Goal: Task Accomplishment & Management: Complete application form

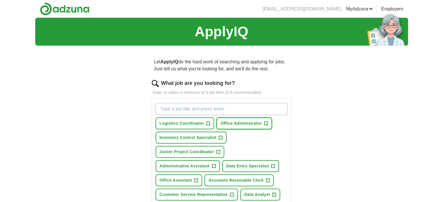
click at [266, 123] on span "+" at bounding box center [265, 123] width 3 height 5
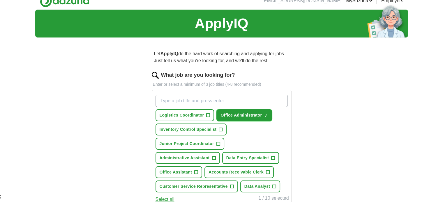
scroll to position [29, 0]
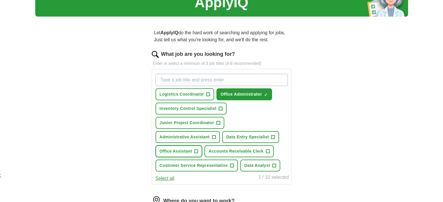
click at [195, 150] on span "+" at bounding box center [195, 151] width 3 height 5
click at [211, 135] on button "Administrative Assistant +" at bounding box center [187, 137] width 64 height 12
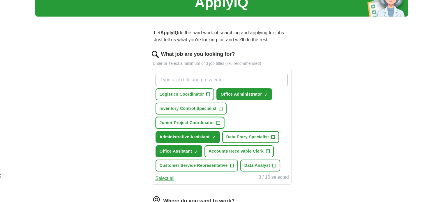
click at [212, 121] on span "Junior Project Coordinator" at bounding box center [187, 123] width 54 height 6
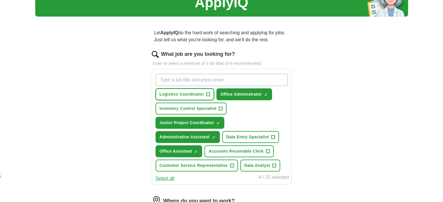
click at [209, 92] on span "+" at bounding box center [207, 94] width 3 height 5
click at [255, 136] on span "Data Entry Specialist" at bounding box center [247, 137] width 43 height 6
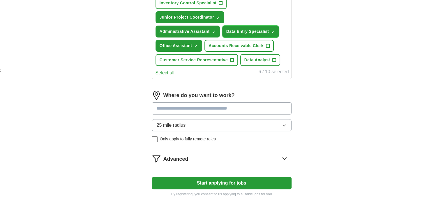
scroll to position [146, 0]
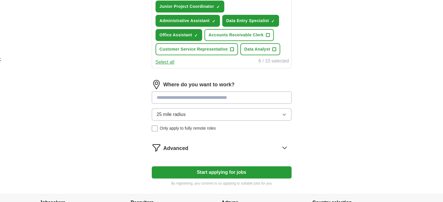
click at [194, 98] on input at bounding box center [222, 98] width 140 height 12
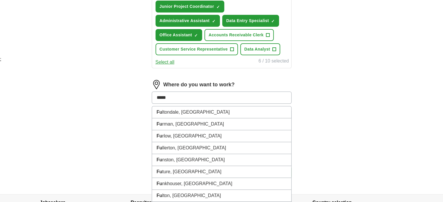
type input "******"
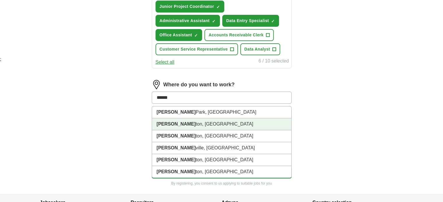
click at [169, 123] on li "[PERSON_NAME] ton, [GEOGRAPHIC_DATA]" at bounding box center [221, 124] width 139 height 12
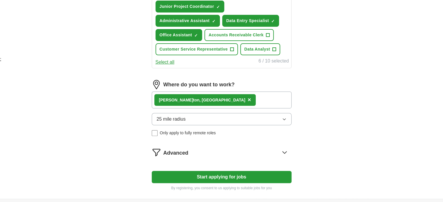
click at [199, 120] on button "25 mile radius" at bounding box center [222, 119] width 140 height 12
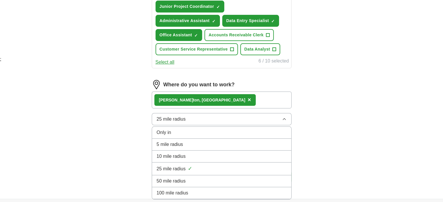
click at [199, 120] on button "25 mile radius" at bounding box center [222, 119] width 140 height 12
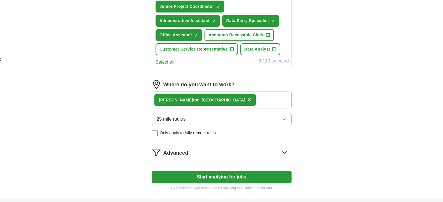
click at [199, 120] on button "25 mile radius" at bounding box center [222, 119] width 140 height 12
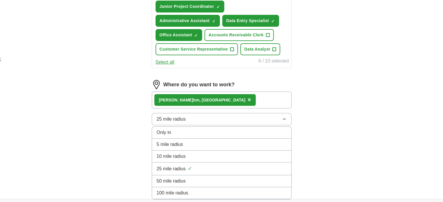
click at [199, 120] on button "25 mile radius" at bounding box center [222, 119] width 140 height 12
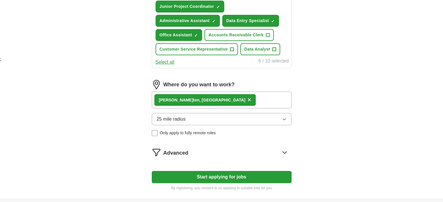
click at [284, 149] on icon at bounding box center [284, 152] width 9 height 9
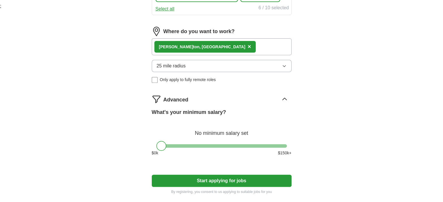
scroll to position [204, 0]
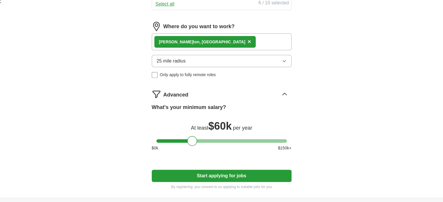
drag, startPoint x: 163, startPoint y: 139, endPoint x: 194, endPoint y: 144, distance: 30.9
click at [194, 144] on div "What's your minimum salary? At least $ 60k per year $ 0 k $ 150 k+" at bounding box center [222, 130] width 140 height 52
drag, startPoint x: 192, startPoint y: 139, endPoint x: 197, endPoint y: 140, distance: 4.7
click at [197, 140] on div at bounding box center [197, 141] width 10 height 10
click at [222, 172] on button "Start applying for jobs" at bounding box center [222, 176] width 140 height 12
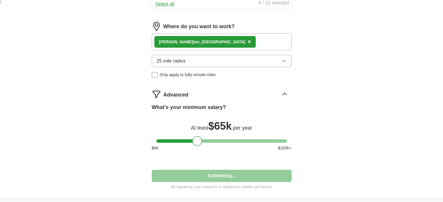
select select "**"
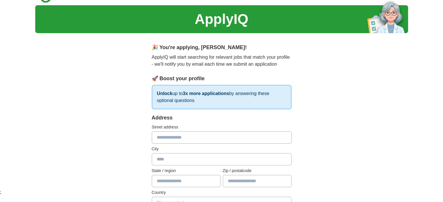
scroll to position [0, 0]
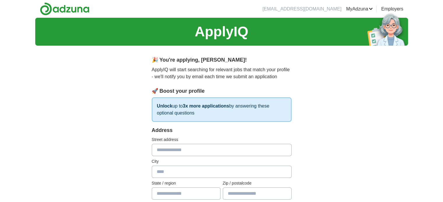
click at [196, 149] on input "text" at bounding box center [222, 150] width 140 height 12
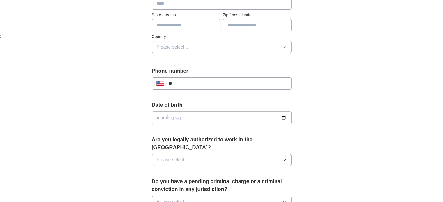
scroll to position [175, 0]
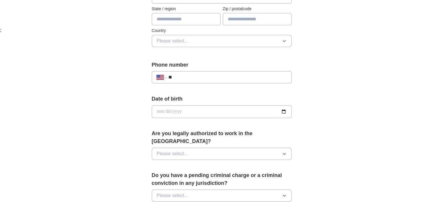
click at [193, 148] on button "Please select..." at bounding box center [222, 154] width 140 height 12
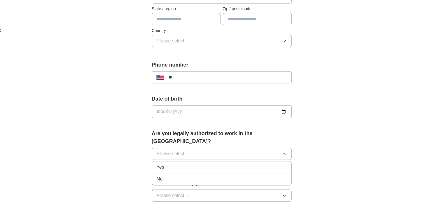
click at [178, 164] on div "Yes" at bounding box center [222, 167] width 130 height 7
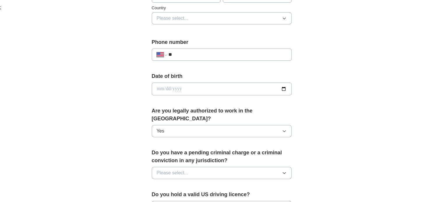
scroll to position [204, 0]
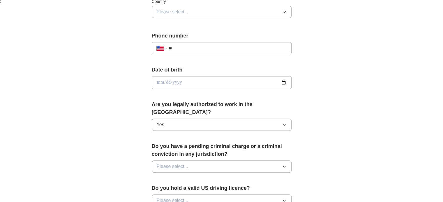
click at [186, 163] on span "Please select..." at bounding box center [173, 166] width 32 height 7
click at [169, 189] on div "No" at bounding box center [222, 192] width 130 height 7
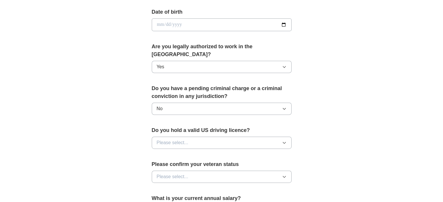
scroll to position [262, 0]
click at [190, 137] on button "Please select..." at bounding box center [222, 143] width 140 height 12
click at [173, 153] on div "Yes" at bounding box center [222, 156] width 130 height 7
click at [190, 171] on button "Please select..." at bounding box center [222, 177] width 140 height 12
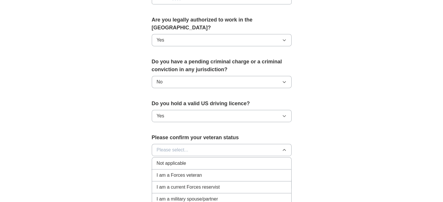
scroll to position [320, 0]
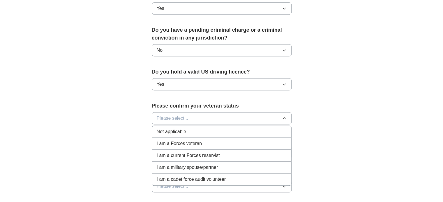
click at [169, 128] on span "Not applicable" at bounding box center [171, 131] width 29 height 7
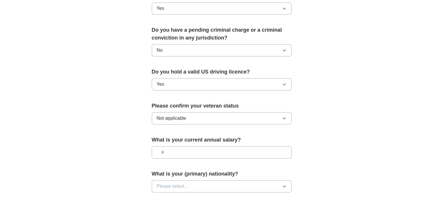
click at [179, 146] on input "text" at bounding box center [222, 152] width 140 height 12
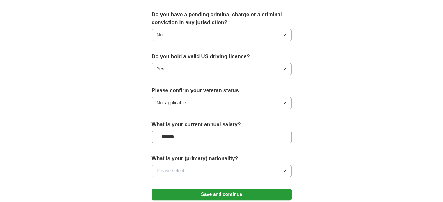
scroll to position [366, 0]
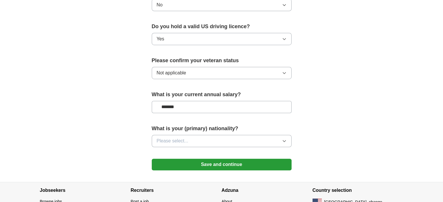
type input "*******"
click at [203, 135] on button "Please select..." at bounding box center [222, 141] width 140 height 12
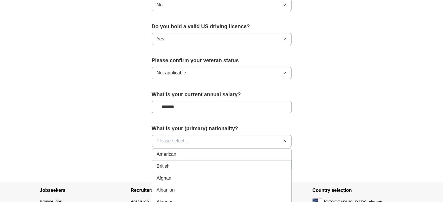
click at [183, 151] on div "American" at bounding box center [222, 154] width 130 height 7
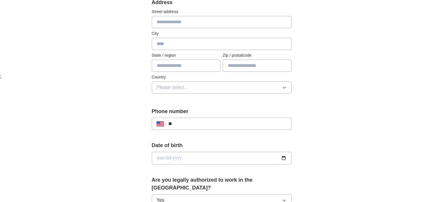
scroll to position [133, 0]
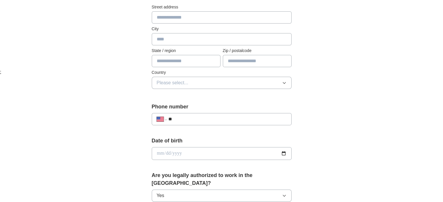
click at [190, 119] on input "**" at bounding box center [227, 119] width 118 height 7
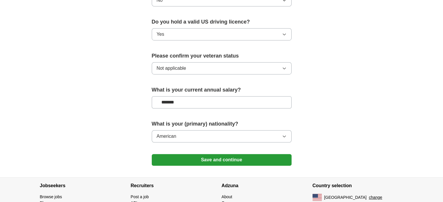
scroll to position [395, 0]
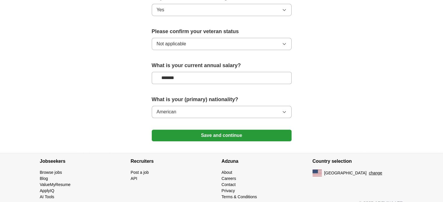
type input "**********"
click at [212, 130] on button "Save and continue" at bounding box center [222, 136] width 140 height 12
